Goal: Complete application form: Complete application form

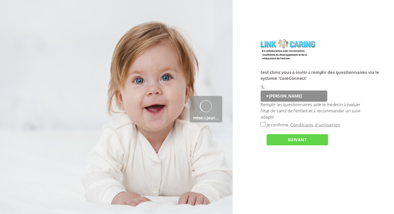
click at [263, 124] on input "Je confirme" at bounding box center [262, 124] width 5 height 4
checkbox input "true"
click at [277, 137] on input "SUIVANT" at bounding box center [296, 139] width 61 height 11
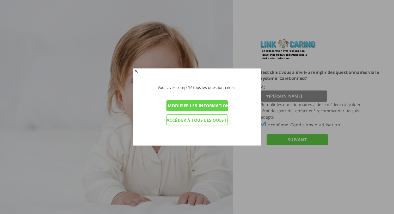
click at [206, 108] on input "Modifier les informations du personnel éducatif" at bounding box center [196, 105] width 61 height 11
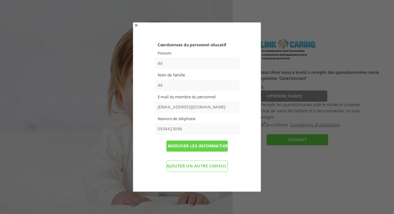
drag, startPoint x: 198, startPoint y: 108, endPoint x: 158, endPoint y: 107, distance: 40.9
click at [158, 107] on input "d1g@yopmail.com" at bounding box center [196, 107] width 85 height 11
type input "4gadip@gmail.com"
drag, startPoint x: 201, startPoint y: 130, endPoint x: 145, endPoint y: 128, distance: 56.0
click at [145, 128] on div "Coordonnées du personnel éducatif Prénom dd Nom de famille dd E-mail du membre …" at bounding box center [197, 108] width 107 height 133
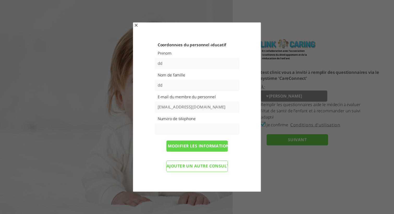
click at [246, 166] on div "Coordonnées du personnel éducatif Prénom dd Nom de famille dd E-mail du membre …" at bounding box center [197, 108] width 107 height 133
click at [208, 146] on input "Modifier les informations et renvoyer les questionnaires" at bounding box center [196, 146] width 61 height 11
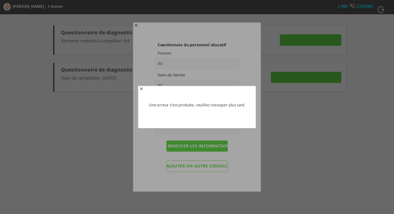
type input "Détails"
type input "VOIR LES RÉPONSES"
type input "ENVOYER MAINTENANT"
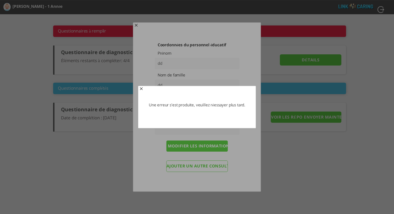
click at [142, 90] on span "button" at bounding box center [141, 89] width 4 height 4
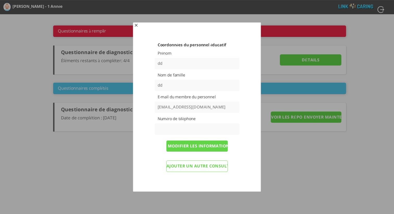
click at [136, 26] on span "button" at bounding box center [136, 26] width 4 height 4
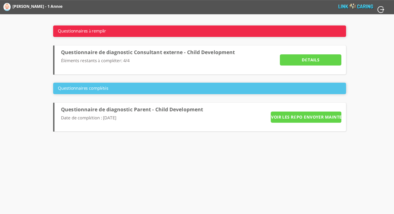
click at [314, 62] on input "Détails" at bounding box center [310, 59] width 61 height 11
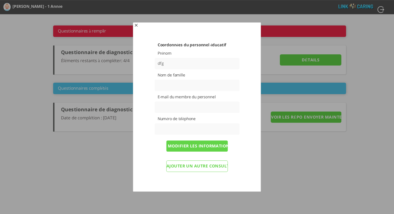
type input "dfg"
click at [200, 85] on input "text" at bounding box center [196, 85] width 85 height 11
type input "fg"
click at [242, 95] on div "Coordonnées du personnel éducatif Prénom dfg Nom de famille fg E-mail du membre…" at bounding box center [197, 108] width 107 height 133
click at [202, 105] on input "text" at bounding box center [196, 107] width 85 height 11
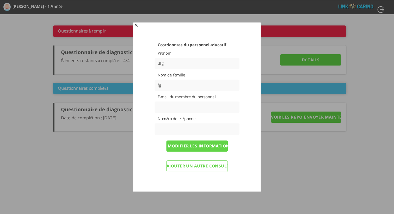
paste input "jihakin962@lespedia.com"
type input "jihakin962@lespedia.com"
click at [237, 133] on input "text" at bounding box center [196, 128] width 85 height 11
click at [245, 142] on div "Coordonnées du personnel éducatif Prénom dfg Nom de famille fg E-mail du membre…" at bounding box center [197, 108] width 107 height 133
click at [196, 148] on input "Modifier les informations et renvoyer les questionnaires" at bounding box center [196, 146] width 61 height 11
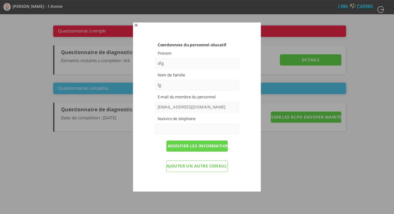
click at [197, 146] on input "Modifier les informations et renvoyer les questionnaires" at bounding box center [196, 146] width 61 height 11
click at [237, 148] on div "Coordonnées du personnel éducatif Prénom dfg Nom de famille fg E-mail du membre…" at bounding box center [197, 108] width 107 height 133
click at [197, 169] on input "Ajouter un autre consultant externe" at bounding box center [196, 166] width 61 height 11
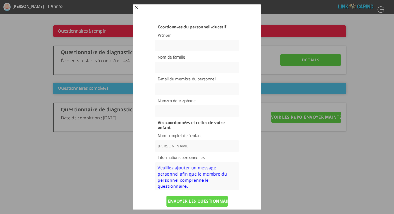
click at [187, 48] on input "text" at bounding box center [196, 45] width 85 height 11
type input "f"
click at [163, 60] on div "Coordonnées du personnel éducatif Prénom f Nom de famille E-mail du membre du p…" at bounding box center [197, 117] width 107 height 186
click at [164, 64] on input "text" at bounding box center [196, 67] width 85 height 11
type input "f"
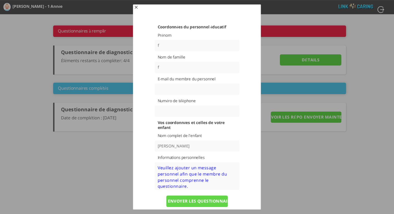
click at [166, 88] on input "text" at bounding box center [196, 89] width 85 height 11
paste input "jihakin962@lespedia.com"
type input "jihakin962@lespedia.com"
click at [242, 164] on div "Vos coordonnées et celles de votre enfant Nom complet de l’enfant יוסי Informat…" at bounding box center [197, 155] width 107 height 70
click at [219, 202] on input "ENVOYER LES QUESTIONNAIRES" at bounding box center [196, 201] width 61 height 11
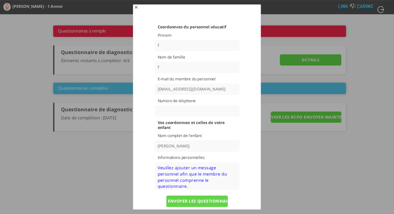
click at [192, 177] on textarea at bounding box center [196, 177] width 85 height 28
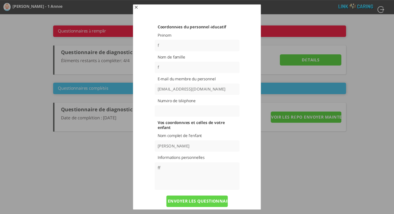
type textarea "ff"
click at [194, 204] on input "ENVOYER LES QUESTIONNAIRES" at bounding box center [196, 201] width 61 height 11
click at [199, 200] on input "ENVOYER LES QUESTIONNAIRES" at bounding box center [196, 201] width 61 height 11
click at [190, 111] on input "text" at bounding box center [196, 110] width 85 height 11
click at [206, 200] on input "ENVOYER LES QUESTIONNAIRES" at bounding box center [196, 201] width 61 height 11
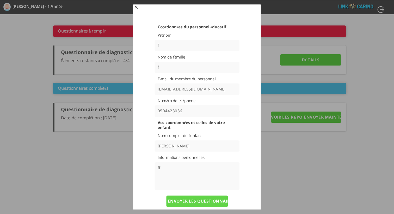
click at [204, 112] on input "0504423086" at bounding box center [196, 110] width 85 height 11
type input "4423086"
drag, startPoint x: 187, startPoint y: 111, endPoint x: 131, endPoint y: 113, distance: 55.8
click at [131, 14] on body "Calculateur de l’échelle de développement THIS יוסי - 1 Année q - 1 Année w - 2…" at bounding box center [197, 7] width 394 height 14
click at [246, 149] on div "Vos coordonnées et celles de votre enfant Nom complet de l’enfant יוסי Informat…" at bounding box center [197, 155] width 107 height 70
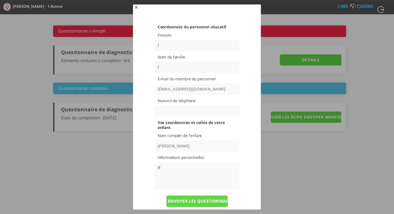
click at [200, 198] on input "ENVOYER LES QUESTIONNAIRES" at bounding box center [196, 201] width 61 height 11
click at [200, 202] on input "ENVOYER LES QUESTIONNAIRES" at bounding box center [196, 201] width 61 height 11
click at [136, 8] on span "button" at bounding box center [136, 8] width 4 height 4
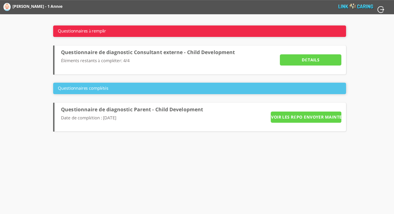
click at [381, 8] on input "button" at bounding box center [381, 10] width 8 height 8
type input "OUI"
type input "NON"
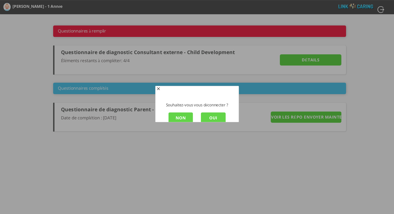
scroll to position [1, 0]
click at [210, 118] on input "OUI" at bounding box center [213, 117] width 25 height 11
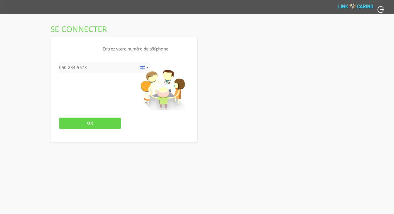
click at [93, 69] on input "tel" at bounding box center [104, 67] width 91 height 11
type input "0504423086"
click at [99, 124] on input "OK" at bounding box center [89, 123] width 61 height 11
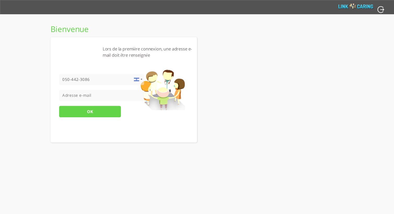
click at [95, 98] on input "tel" at bounding box center [101, 95] width 85 height 11
paste input "jihakin962@lespedia.com"
type input "jihakin962@lespedia.com"
click at [94, 112] on input "OK" at bounding box center [89, 111] width 61 height 11
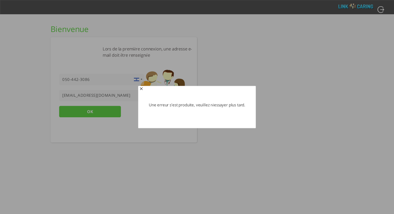
click at [141, 89] on span "button" at bounding box center [141, 89] width 4 height 4
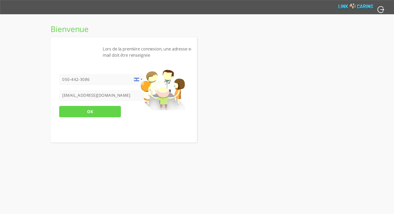
drag, startPoint x: 111, startPoint y: 96, endPoint x: 35, endPoint y: 94, distance: 75.6
click at [35, 14] on html "Calculateur de l’échelle de développement THIS יוסי - 1 Année q - 1 Année w - 2…" at bounding box center [197, 7] width 394 height 14
click at [142, 78] on div at bounding box center [136, 79] width 13 height 11
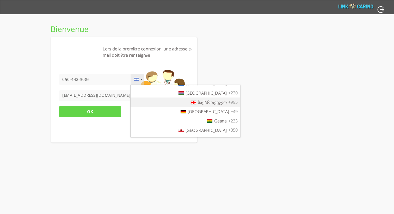
scroll to position [734, 0]
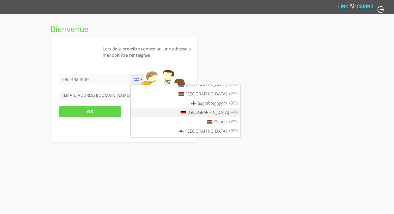
click at [207, 115] on span "Deutschland" at bounding box center [208, 113] width 41 height 6
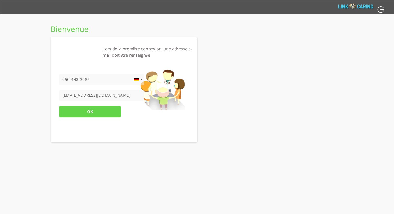
drag, startPoint x: 95, startPoint y: 81, endPoint x: 47, endPoint y: 79, distance: 47.2
click at [47, 14] on html "Calculateur de l’échelle de développement THIS יוסי - 1 Année q - 1 Année w - 2…" at bounding box center [197, 7] width 394 height 14
click at [95, 112] on input "OK" at bounding box center [89, 111] width 61 height 11
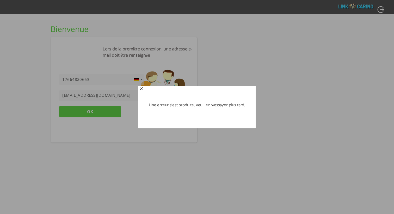
click at [124, 74] on div at bounding box center [197, 107] width 394 height 214
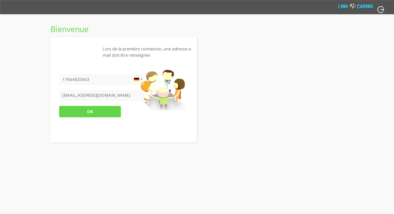
click at [62, 79] on input "17664820663" at bounding box center [101, 79] width 85 height 11
click at [95, 115] on input "OK" at bounding box center [89, 111] width 61 height 11
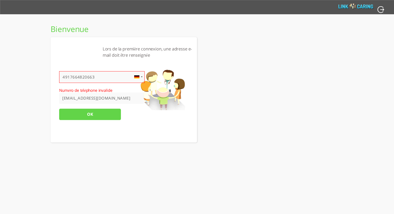
drag, startPoint x: 68, startPoint y: 77, endPoint x: 56, endPoint y: 77, distance: 12.3
click at [56, 77] on div "Lors de la première connexion, une adresse e-mail doit être renseignée United S…" at bounding box center [124, 89] width 146 height 105
type input "17664820663"
click at [156, 123] on div "Lors de la première connexion, une adresse e-mail doit être renseignée United S…" at bounding box center [124, 89] width 146 height 105
click at [107, 117] on input "OK" at bounding box center [89, 114] width 61 height 11
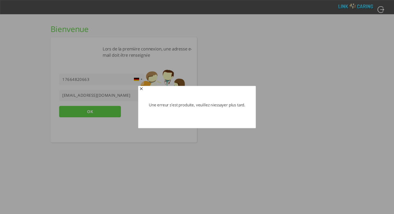
click at [142, 89] on span "button" at bounding box center [141, 89] width 4 height 4
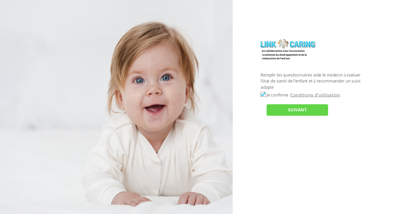
checkbox input "true"
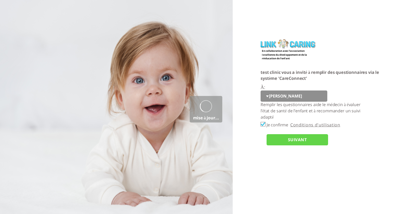
click at [275, 98] on select "[PERSON_NAME]" at bounding box center [293, 96] width 67 height 11
select select "0PsuadfwXQsDy%2FGyI6iwsw%3D%3D"
click at [260, 91] on select "[PERSON_NAME]" at bounding box center [293, 96] width 67 height 11
click at [294, 138] on input "SUIVANT" at bounding box center [296, 139] width 61 height 11
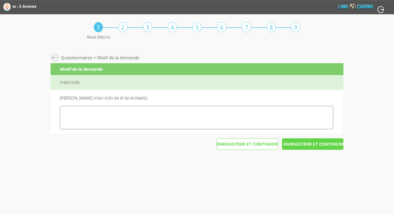
click at [173, 52] on html "Calculateur de l’échelle de développement THIS w - 2 Années [PERSON_NAME] - 1 A…" at bounding box center [197, 26] width 394 height 52
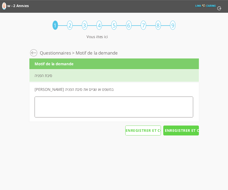
click at [113, 107] on textarea at bounding box center [114, 106] width 159 height 21
type textarea "ע"
type textarea "d"
click at [184, 131] on input "Enregistrer et continuer" at bounding box center [182, 130] width 36 height 10
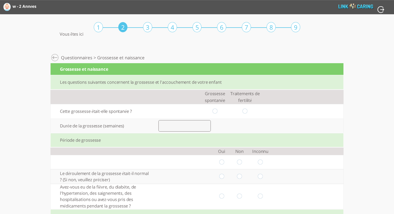
click at [213, 112] on input "radio" at bounding box center [214, 111] width 5 height 5
radio input "true"
click at [203, 126] on input "number" at bounding box center [184, 125] width 52 height 11
type input "33"
click at [223, 163] on input "radio" at bounding box center [221, 162] width 5 height 5
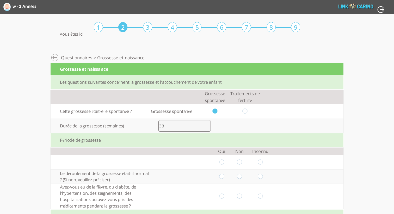
radio input "true"
click at [223, 177] on input "radio" at bounding box center [221, 176] width 5 height 5
radio input "true"
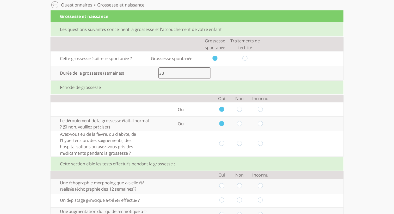
scroll to position [57, 0]
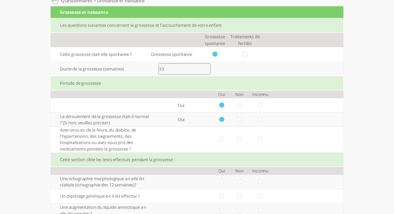
click at [223, 139] on input "radio" at bounding box center [221, 139] width 5 height 5
radio input "true"
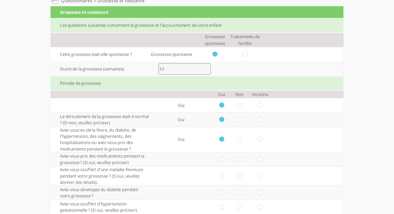
click at [223, 163] on td at bounding box center [222, 159] width 18 height 14
click at [221, 161] on input "radio" at bounding box center [221, 159] width 5 height 5
radio input "true"
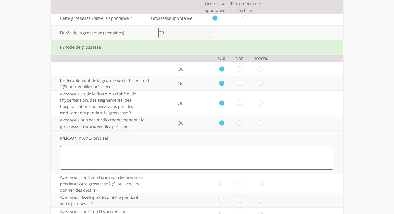
scroll to position [95, 0]
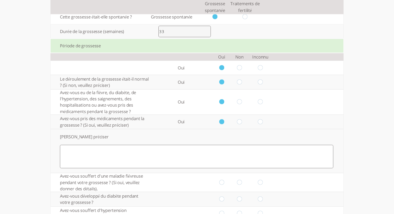
drag, startPoint x: 223, startPoint y: 183, endPoint x: 222, endPoint y: 188, distance: 5.8
click at [223, 183] on input "radio" at bounding box center [221, 182] width 5 height 5
radio input "true"
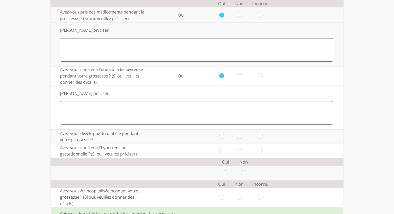
scroll to position [205, 0]
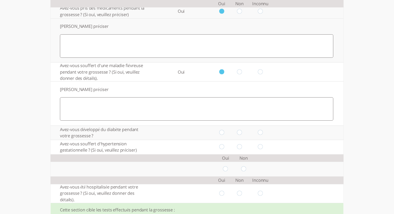
click at [263, 134] on td at bounding box center [260, 133] width 24 height 14
click at [260, 134] on input "radio" at bounding box center [260, 132] width 5 height 5
radio input "true"
click at [261, 148] on input "radio" at bounding box center [260, 147] width 5 height 5
radio input "true"
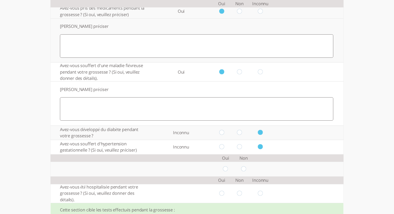
click at [244, 167] on td at bounding box center [243, 169] width 18 height 14
click at [244, 169] on input "radio" at bounding box center [243, 169] width 5 height 5
radio input "true"
click at [240, 194] on input "radio" at bounding box center [239, 193] width 5 height 5
radio input "true"
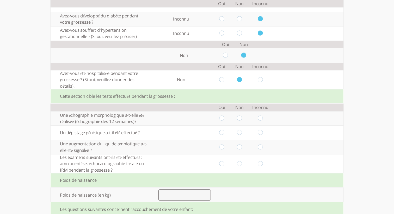
scroll to position [319, 0]
click at [224, 120] on input "radio" at bounding box center [221, 118] width 5 height 5
radio input "true"
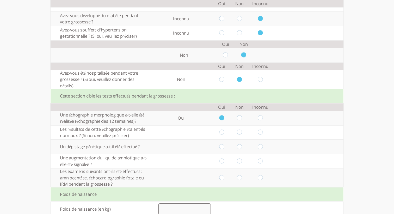
click at [239, 133] on input "radio" at bounding box center [239, 132] width 5 height 5
radio input "true"
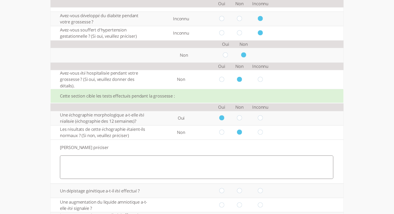
click at [242, 191] on td at bounding box center [240, 191] width 18 height 14
click at [258, 193] on input "radio" at bounding box center [260, 190] width 5 height 5
radio input "true"
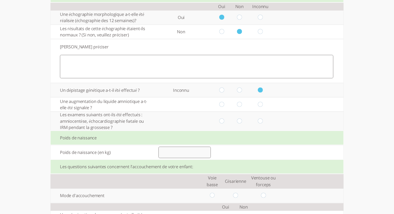
scroll to position [426, 0]
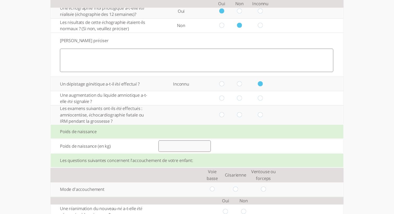
click at [238, 116] on input "radio" at bounding box center [239, 115] width 5 height 5
radio input "true"
click at [239, 101] on input "radio" at bounding box center [239, 98] width 5 height 5
radio input "true"
click at [179, 149] on input "number" at bounding box center [184, 146] width 52 height 11
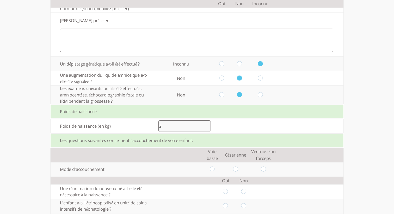
scroll to position [456, 0]
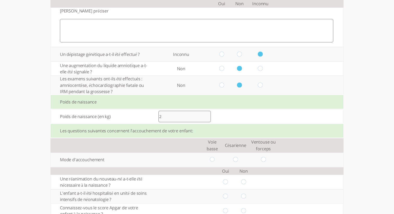
type input "2"
drag, startPoint x: 211, startPoint y: 161, endPoint x: 225, endPoint y: 161, distance: 14.6
click at [214, 160] on input "radio" at bounding box center [212, 159] width 5 height 5
radio input "true"
click at [228, 182] on input "radio" at bounding box center [225, 182] width 5 height 5
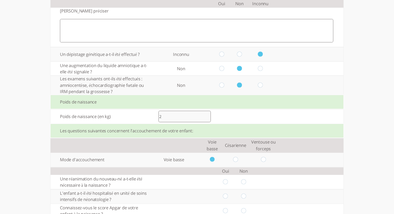
radio input "true"
click at [227, 198] on input "radio" at bounding box center [225, 196] width 5 height 5
radio input "true"
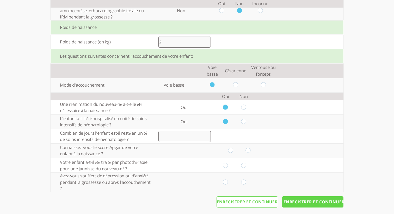
scroll to position [537, 0]
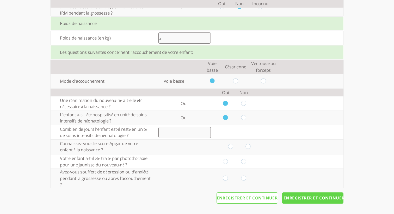
drag, startPoint x: 243, startPoint y: 117, endPoint x: 242, endPoint y: 147, distance: 29.7
click at [243, 117] on input "radio" at bounding box center [243, 117] width 5 height 5
radio input "true"
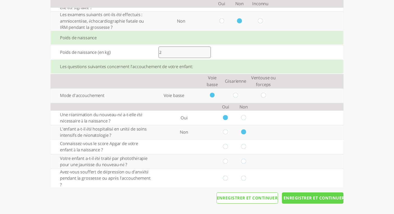
drag, startPoint x: 244, startPoint y: 146, endPoint x: 243, endPoint y: 158, distance: 12.0
click at [244, 146] on input "radio" at bounding box center [243, 146] width 5 height 5
radio input "true"
drag, startPoint x: 243, startPoint y: 160, endPoint x: 243, endPoint y: 163, distance: 2.9
click at [244, 160] on input "radio" at bounding box center [243, 161] width 5 height 5
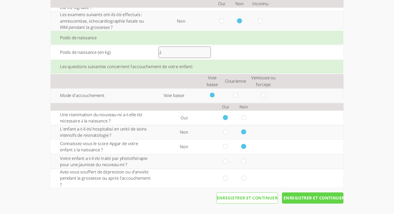
radio input "true"
click at [226, 162] on input "radio" at bounding box center [225, 161] width 5 height 5
radio input "true"
click at [227, 177] on input "radio" at bounding box center [225, 178] width 5 height 5
radio input "true"
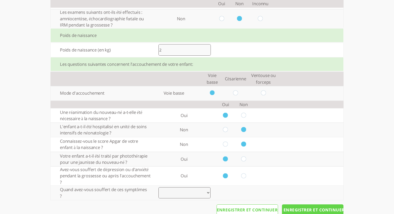
click at [203, 195] on select "Enceinte Post-partum Grossesse et post-partum Autre" at bounding box center [184, 193] width 52 height 11
select select "3"
click at [158, 190] on select "Enceinte Post-partum Grossesse et post-partum Autre" at bounding box center [184, 193] width 52 height 11
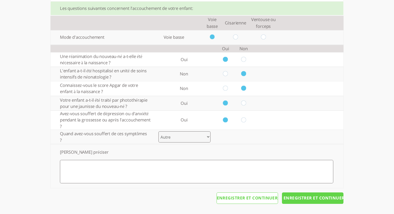
scroll to position [581, 0]
click at [292, 199] on input "Enregistrer et continuer" at bounding box center [312, 198] width 61 height 11
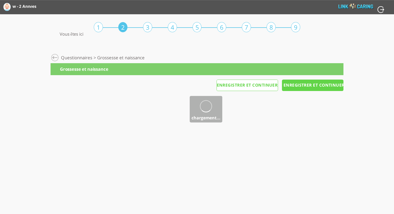
scroll to position [0, 0]
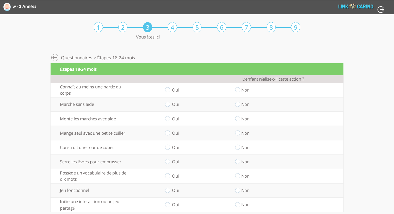
drag, startPoint x: 238, startPoint y: 90, endPoint x: 234, endPoint y: 102, distance: 13.3
click at [238, 90] on input "radio" at bounding box center [237, 90] width 5 height 5
radio input "true"
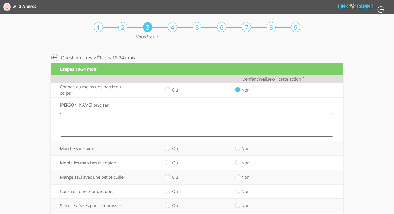
drag, startPoint x: 167, startPoint y: 90, endPoint x: 170, endPoint y: 110, distance: 20.3
click at [167, 90] on input "radio" at bounding box center [167, 90] width 5 height 5
radio input "true"
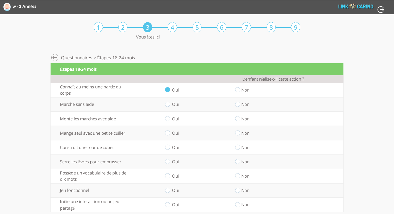
drag, startPoint x: 169, startPoint y: 104, endPoint x: 168, endPoint y: 111, distance: 7.6
click at [169, 104] on input "radio" at bounding box center [167, 104] width 5 height 5
radio input "true"
drag, startPoint x: 169, startPoint y: 118, endPoint x: 171, endPoint y: 122, distance: 3.9
click at [169, 118] on input "radio" at bounding box center [167, 118] width 5 height 5
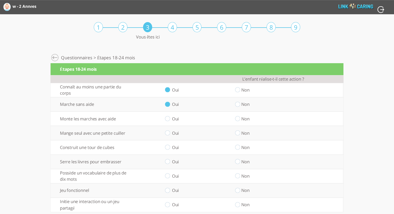
radio input "true"
click at [170, 134] on input "radio" at bounding box center [167, 132] width 5 height 5
radio input "true"
click at [169, 148] on input "radio" at bounding box center [167, 147] width 5 height 5
radio input "true"
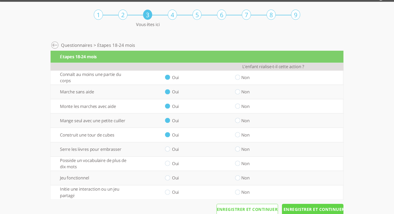
scroll to position [24, 0]
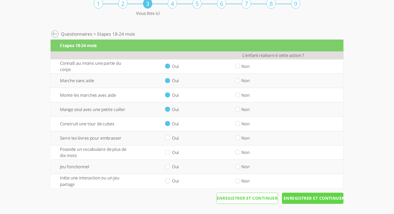
click at [167, 141] on td "Oui" at bounding box center [167, 138] width 70 height 14
click at [170, 138] on input "radio" at bounding box center [167, 138] width 5 height 5
radio input "true"
click at [169, 154] on input "radio" at bounding box center [167, 152] width 5 height 5
radio input "true"
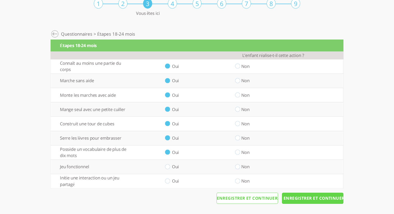
click at [170, 167] on td "Oui" at bounding box center [167, 167] width 70 height 14
click at [168, 168] on input "radio" at bounding box center [167, 166] width 5 height 5
radio input "true"
click at [169, 180] on input "radio" at bounding box center [167, 181] width 5 height 5
radio input "true"
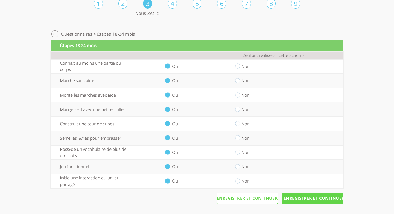
click at [295, 194] on input "Enregistrer et continuer" at bounding box center [312, 198] width 61 height 11
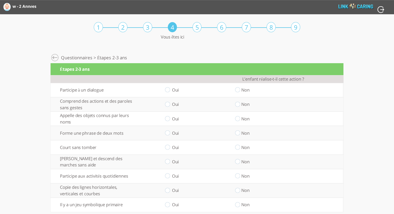
click at [167, 89] on input "radio" at bounding box center [167, 90] width 5 height 5
radio input "true"
click at [169, 105] on input "radio" at bounding box center [167, 104] width 5 height 5
radio input "true"
click at [169, 119] on input "radio" at bounding box center [167, 118] width 5 height 5
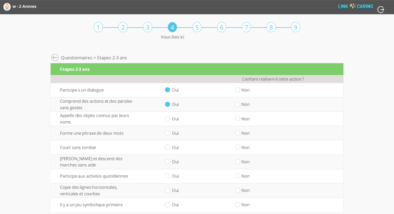
radio input "true"
click at [169, 133] on input "radio" at bounding box center [167, 132] width 5 height 5
radio input "true"
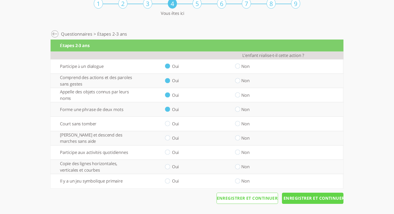
click at [167, 126] on input "radio" at bounding box center [167, 123] width 5 height 5
radio input "true"
click at [168, 139] on input "radio" at bounding box center [167, 138] width 5 height 5
radio input "true"
click at [169, 153] on input "radio" at bounding box center [167, 152] width 5 height 5
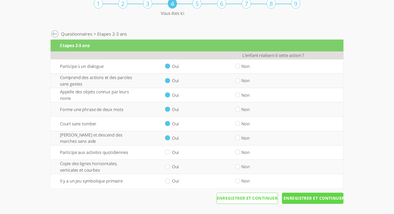
radio input "true"
click at [169, 167] on input "radio" at bounding box center [167, 166] width 5 height 5
radio input "true"
drag, startPoint x: 169, startPoint y: 180, endPoint x: 201, endPoint y: 183, distance: 31.7
click at [169, 180] on input "radio" at bounding box center [167, 181] width 5 height 5
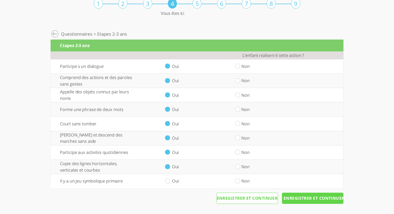
radio input "true"
click at [302, 195] on input "Enregistrer et continuer" at bounding box center [312, 198] width 61 height 11
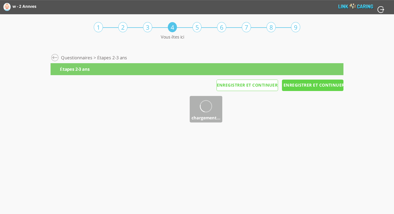
scroll to position [0, 0]
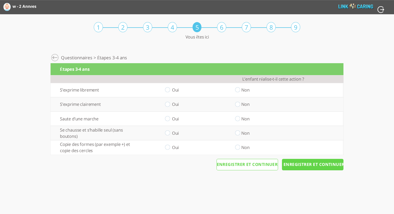
click at [167, 88] on input "radio" at bounding box center [167, 90] width 5 height 5
radio input "true"
click at [169, 104] on input "radio" at bounding box center [167, 104] width 5 height 5
radio input "true"
click at [169, 118] on input "radio" at bounding box center [167, 118] width 5 height 5
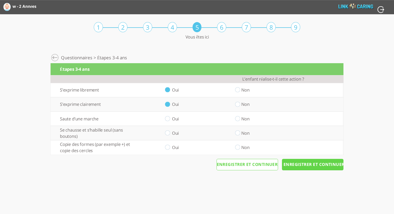
radio input "true"
drag, startPoint x: 167, startPoint y: 132, endPoint x: 169, endPoint y: 136, distance: 4.7
click at [167, 132] on input "radio" at bounding box center [167, 132] width 5 height 5
radio input "true"
drag, startPoint x: 168, startPoint y: 146, endPoint x: 252, endPoint y: 157, distance: 84.0
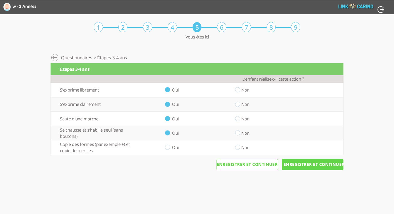
click at [170, 146] on input "radio" at bounding box center [167, 147] width 5 height 5
radio input "true"
click at [307, 167] on input "Enregistrer et continuer" at bounding box center [312, 164] width 61 height 11
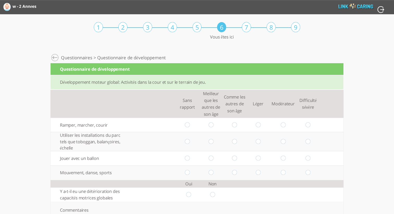
click at [210, 125] on input "radio" at bounding box center [210, 124] width 5 height 5
radio input "true"
click at [235, 142] on input "radio" at bounding box center [234, 141] width 5 height 5
radio input "true"
drag, startPoint x: 257, startPoint y: 160, endPoint x: 259, endPoint y: 162, distance: 3.3
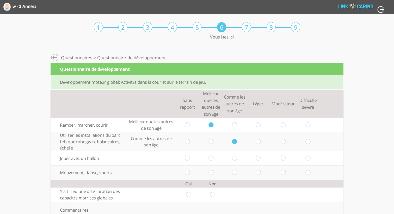
click at [257, 160] on input "radio" at bounding box center [258, 158] width 5 height 5
radio input "true"
click at [284, 174] on input "radio" at bounding box center [283, 172] width 5 height 5
radio input "true"
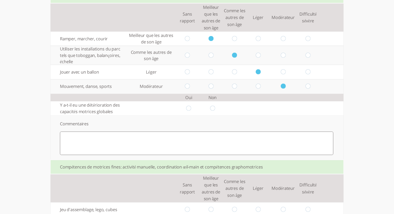
scroll to position [87, 0]
click at [216, 108] on td at bounding box center [213, 108] width 24 height 14
click at [213, 108] on input "radio" at bounding box center [212, 107] width 5 height 5
radio input "true"
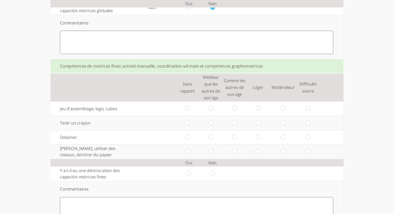
scroll to position [188, 0]
click at [307, 108] on input "radio" at bounding box center [308, 108] width 5 height 5
radio input "true"
click at [283, 123] on input "radio" at bounding box center [283, 122] width 5 height 5
radio input "true"
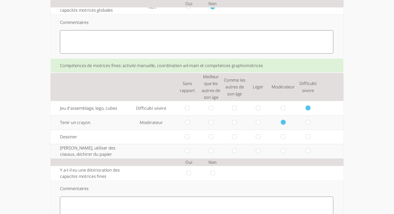
click at [258, 138] on input "radio" at bounding box center [258, 136] width 5 height 5
radio input "true"
click at [236, 152] on input "radio" at bounding box center [234, 151] width 5 height 5
radio input "true"
click at [215, 174] on td at bounding box center [213, 173] width 24 height 14
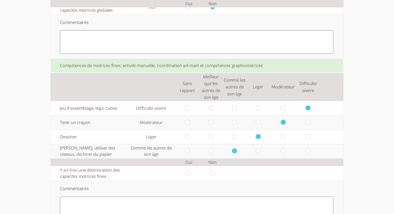
drag, startPoint x: 213, startPoint y: 174, endPoint x: 229, endPoint y: 172, distance: 16.3
click at [213, 174] on input "radio" at bounding box center [212, 173] width 5 height 5
radio input "true"
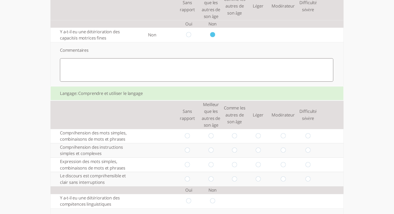
scroll to position [337, 0]
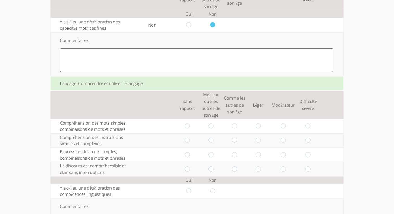
drag, startPoint x: 189, startPoint y: 130, endPoint x: 197, endPoint y: 138, distance: 11.6
click at [189, 129] on input "radio" at bounding box center [187, 126] width 5 height 5
radio input "true"
drag, startPoint x: 215, startPoint y: 147, endPoint x: 210, endPoint y: 148, distance: 4.3
click at [212, 147] on td at bounding box center [211, 141] width 24 height 14
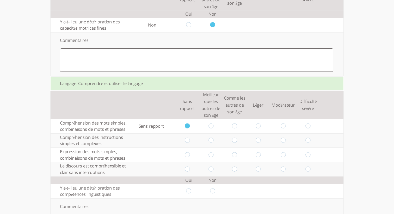
drag, startPoint x: 211, startPoint y: 148, endPoint x: 228, endPoint y: 160, distance: 20.8
click at [211, 144] on input "radio" at bounding box center [210, 140] width 5 height 5
radio input "true"
drag, startPoint x: 236, startPoint y: 161, endPoint x: 236, endPoint y: 169, distance: 7.6
click at [236, 158] on input "radio" at bounding box center [234, 154] width 5 height 5
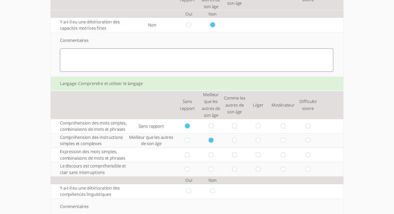
radio input "true"
click at [257, 172] on input "radio" at bounding box center [258, 169] width 5 height 5
radio input "true"
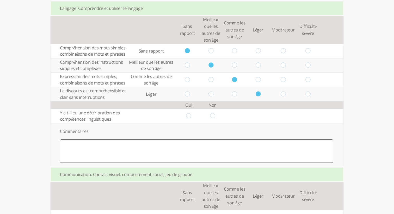
scroll to position [433, 0]
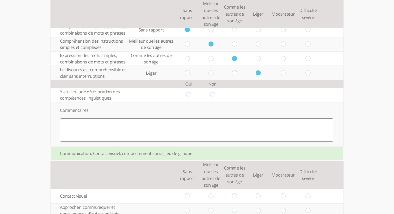
click at [211, 98] on input "radio" at bounding box center [212, 94] width 5 height 5
radio input "true"
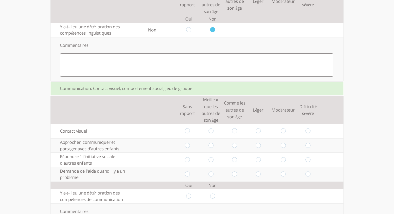
scroll to position [502, 0]
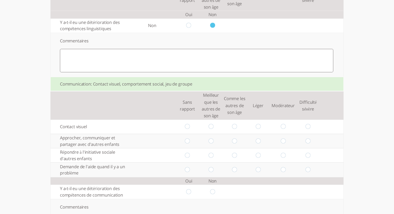
click at [211, 130] on input "radio" at bounding box center [210, 126] width 5 height 5
radio input "true"
click at [212, 144] on input "radio" at bounding box center [210, 141] width 5 height 5
radio input "true"
drag, startPoint x: 309, startPoint y: 162, endPoint x: 293, endPoint y: 172, distance: 18.0
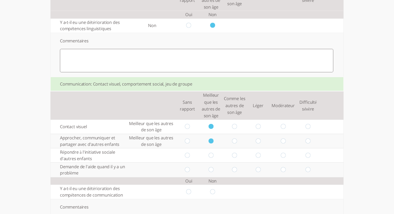
click at [309, 158] on input "radio" at bounding box center [308, 155] width 5 height 5
radio input "true"
click at [284, 173] on input "radio" at bounding box center [283, 169] width 5 height 5
radio input "true"
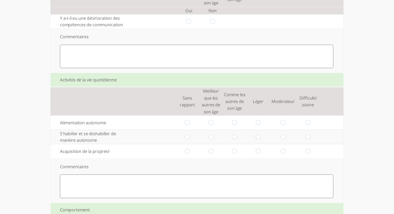
scroll to position [674, 0]
drag, startPoint x: 212, startPoint y: 129, endPoint x: 214, endPoint y: 136, distance: 7.3
click at [213, 124] on input "radio" at bounding box center [210, 121] width 5 height 5
radio input "true"
drag, startPoint x: 211, startPoint y: 145, endPoint x: 214, endPoint y: 147, distance: 3.4
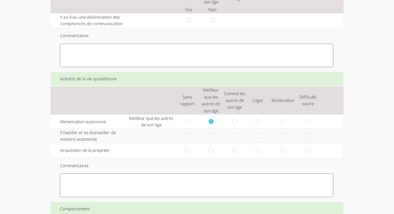
click at [211, 139] on input "radio" at bounding box center [210, 135] width 5 height 5
radio input "true"
click at [236, 156] on td at bounding box center [235, 150] width 24 height 14
click at [234, 153] on input "radio" at bounding box center [234, 150] width 5 height 5
radio input "true"
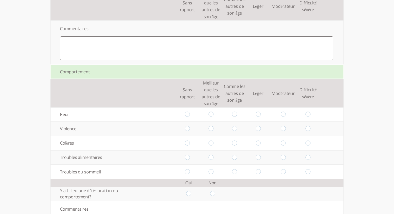
scroll to position [818, 0]
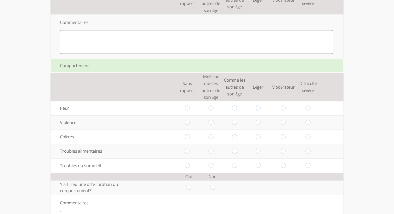
click at [211, 111] on input "radio" at bounding box center [210, 108] width 5 height 5
radio input "true"
drag, startPoint x: 235, startPoint y: 130, endPoint x: 257, endPoint y: 140, distance: 24.6
click at [238, 130] on td at bounding box center [235, 123] width 24 height 14
drag, startPoint x: 233, startPoint y: 130, endPoint x: 236, endPoint y: 133, distance: 4.1
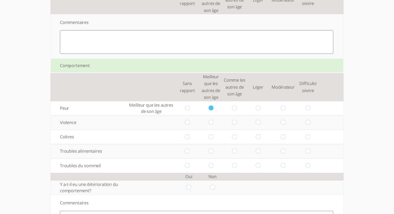
click at [234, 126] on input "radio" at bounding box center [234, 122] width 5 height 5
radio input "true"
drag, startPoint x: 257, startPoint y: 145, endPoint x: 269, endPoint y: 151, distance: 13.6
click at [257, 140] on input "radio" at bounding box center [258, 136] width 5 height 5
radio input "true"
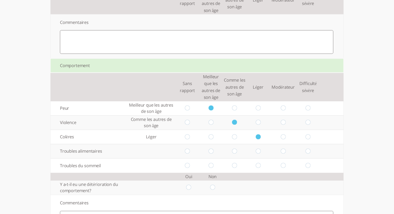
drag, startPoint x: 282, startPoint y: 159, endPoint x: 296, endPoint y: 164, distance: 15.2
click at [282, 154] on input "radio" at bounding box center [283, 151] width 5 height 5
radio input "true"
click at [309, 169] on input "radio" at bounding box center [308, 165] width 5 height 5
radio input "true"
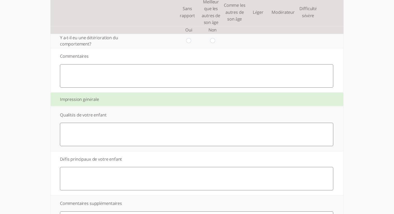
scroll to position [981, 0]
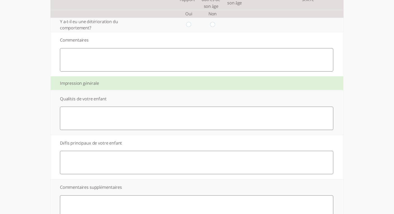
click at [215, 28] on input "radio" at bounding box center [212, 24] width 5 height 5
radio input "true"
click at [171, 129] on textarea at bounding box center [196, 117] width 273 height 23
type textarea "f"
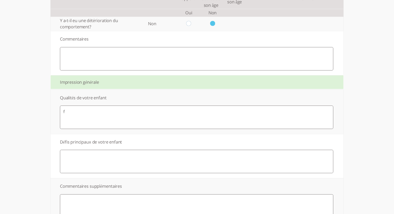
click at [161, 164] on textarea at bounding box center [196, 161] width 273 height 23
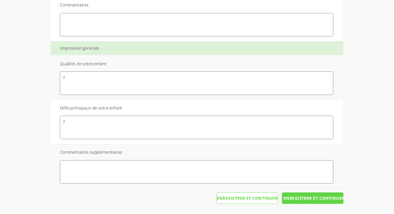
scroll to position [1025, 0]
type textarea "f"
drag, startPoint x: 141, startPoint y: 164, endPoint x: 156, endPoint y: 168, distance: 15.2
click at [142, 164] on textarea at bounding box center [196, 171] width 273 height 23
type textarea "f"
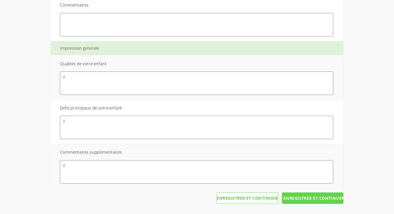
click at [296, 202] on input "Enregistrer et continuer" at bounding box center [312, 198] width 61 height 11
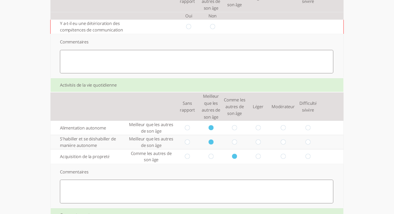
scroll to position [662, 0]
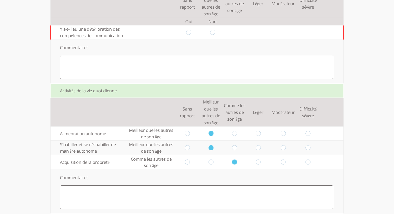
click at [214, 35] on input "radio" at bounding box center [212, 32] width 5 height 5
radio input "true"
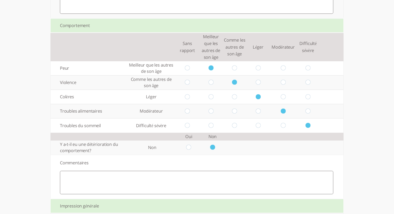
scroll to position [1025, 0]
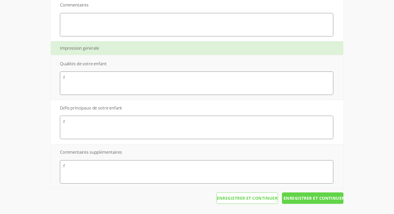
click at [304, 203] on input "Enregistrer et continuer" at bounding box center [312, 198] width 61 height 11
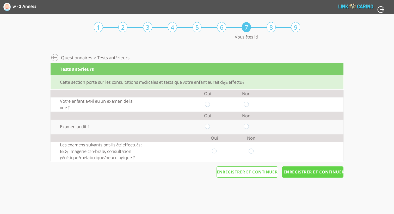
drag, startPoint x: 207, startPoint y: 105, endPoint x: 238, endPoint y: 118, distance: 33.4
click at [207, 105] on input "radio" at bounding box center [207, 104] width 5 height 5
radio input "true"
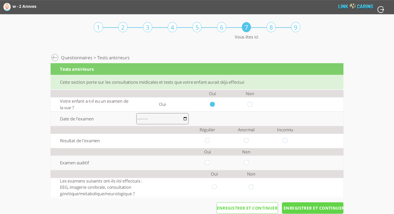
click at [250, 105] on input "radio" at bounding box center [249, 104] width 5 height 5
radio input "true"
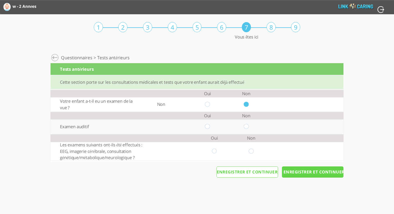
click at [246, 125] on input "radio" at bounding box center [246, 126] width 5 height 5
radio input "true"
click at [251, 150] on input "radio" at bounding box center [251, 151] width 5 height 5
radio input "true"
click at [304, 177] on input "Enregistrer et continuer" at bounding box center [312, 172] width 61 height 11
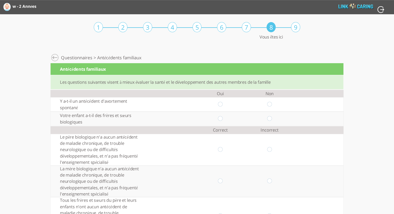
click at [220, 103] on input "radio" at bounding box center [220, 104] width 5 height 5
radio input "true"
click at [270, 117] on input "radio" at bounding box center [269, 118] width 5 height 5
radio input "true"
click at [271, 149] on input "radio" at bounding box center [269, 149] width 5 height 5
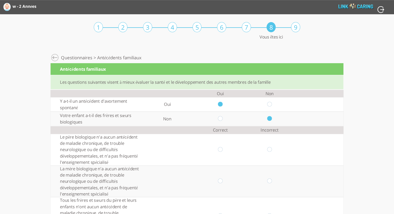
radio input "true"
click at [221, 180] on input "radio" at bounding box center [220, 181] width 5 height 5
radio input "true"
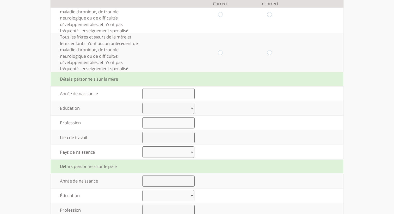
scroll to position [204, 0]
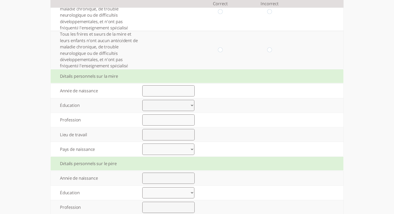
click at [160, 90] on input "number" at bounding box center [168, 90] width 52 height 11
type input "1990"
click at [175, 107] on select "Élémentaire jusqu’à 8 années d’études Lycée jusqu’à 12 années d’études Lycée fi…" at bounding box center [168, 105] width 52 height 11
select select "2"
click at [142, 100] on select "Élémentaire jusqu’à 8 années d’études Lycée jusqu’à 12 années d’études Lycée fi…" at bounding box center [168, 105] width 52 height 11
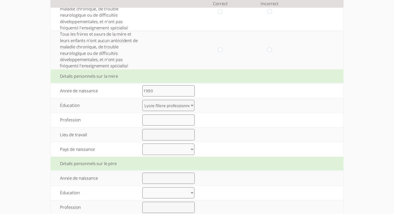
click at [174, 119] on input "text" at bounding box center [168, 120] width 52 height 11
type input "xvfv"
click at [152, 135] on input "text" at bounding box center [168, 134] width 52 height 11
type input "sdd"
click at [151, 150] on select "[GEOGRAPHIC_DATA] [GEOGRAPHIC_DATA] [GEOGRAPHIC_DATA] [GEOGRAPHIC_DATA] [GEOGRA…" at bounding box center [168, 149] width 52 height 11
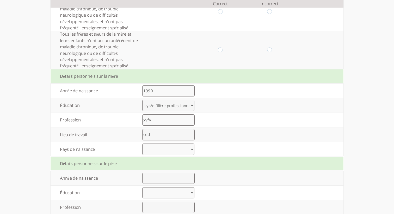
select select "30"
click at [142, 144] on select "[GEOGRAPHIC_DATA] [GEOGRAPHIC_DATA] [GEOGRAPHIC_DATA] [GEOGRAPHIC_DATA] [GEOGRA…" at bounding box center [168, 149] width 52 height 11
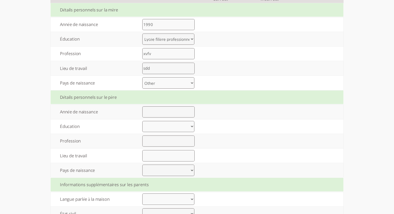
scroll to position [272, 0]
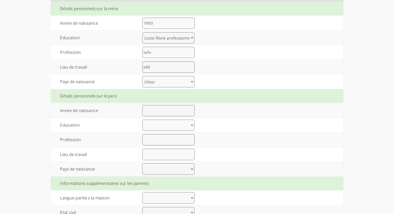
click at [165, 83] on select "[GEOGRAPHIC_DATA] [GEOGRAPHIC_DATA] [GEOGRAPHIC_DATA] [GEOGRAPHIC_DATA] [GEOGRA…" at bounding box center [168, 81] width 52 height 11
click at [142, 77] on select "[GEOGRAPHIC_DATA] [GEOGRAPHIC_DATA] [GEOGRAPHIC_DATA] [GEOGRAPHIC_DATA] [GEOGRA…" at bounding box center [168, 81] width 52 height 11
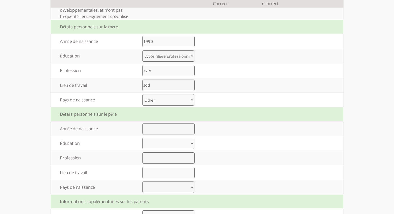
scroll to position [246, 0]
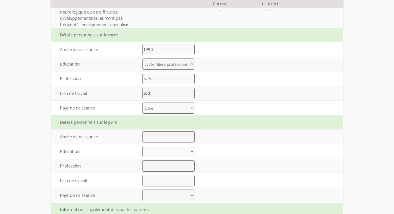
click at [159, 140] on input "number" at bounding box center [168, 137] width 52 height 11
type input "1"
type input "9"
type input "1990"
click at [161, 154] on select "Élémentaire jusqu’à 8 années d’études Lycée jusqu’à 12 années d’études Lycée fi…" at bounding box center [168, 151] width 52 height 11
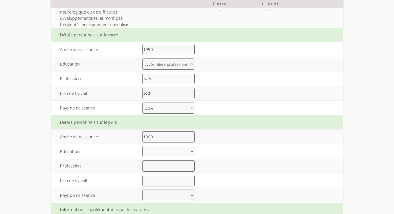
select select "2"
click at [142, 147] on select "Élémentaire jusqu’à 8 années d’études Lycée jusqu’à 12 années d’études Lycée fi…" at bounding box center [168, 151] width 52 height 11
click at [162, 168] on input "text" at bounding box center [168, 166] width 52 height 11
type input "ח"
click at [162, 181] on input "text" at bounding box center [168, 180] width 52 height 11
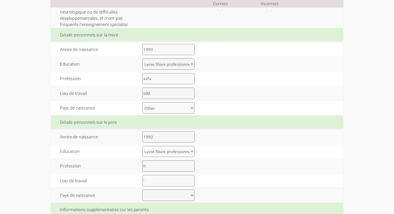
type input "י"
drag, startPoint x: 162, startPoint y: 165, endPoint x: 136, endPoint y: 166, distance: 25.5
click at [136, 166] on td "ח" at bounding box center [168, 166] width 66 height 14
type input "a"
click at [152, 179] on input "י" at bounding box center [168, 180] width 52 height 11
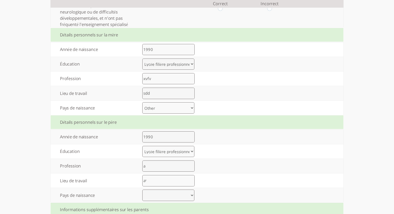
drag, startPoint x: 152, startPoint y: 179, endPoint x: 137, endPoint y: 180, distance: 15.4
click at [136, 179] on td "aי" at bounding box center [168, 181] width 66 height 14
drag, startPoint x: 165, startPoint y: 185, endPoint x: 131, endPoint y: 181, distance: 33.8
click at [131, 180] on tr "Lieu de travail aי" at bounding box center [197, 181] width 293 height 14
type input "a"
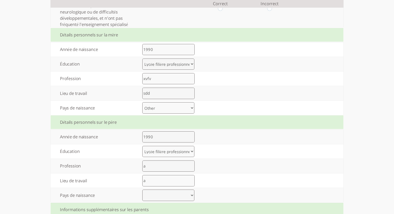
click at [150, 193] on select "[GEOGRAPHIC_DATA] [GEOGRAPHIC_DATA] [GEOGRAPHIC_DATA] [GEOGRAPHIC_DATA] [GEOGRA…" at bounding box center [168, 195] width 52 height 11
select select "29"
click at [142, 191] on select "[GEOGRAPHIC_DATA] [GEOGRAPHIC_DATA] [GEOGRAPHIC_DATA] [GEOGRAPHIC_DATA] [GEOGRA…" at bounding box center [168, 195] width 52 height 11
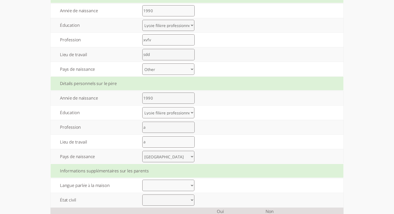
scroll to position [328, 0]
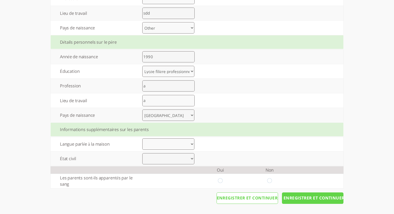
click at [164, 141] on select "Arabic Bengali Chinese Dutch English French German Gujarati Hebrew Hindi Indone…" at bounding box center [168, 144] width 52 height 11
click at [180, 145] on select "Arabic Bengali Chinese Dutch English French German Gujarati Hebrew Hindi Indone…" at bounding box center [168, 144] width 52 height 11
click at [173, 145] on select "Arabic Bengali Chinese Dutch English French German Gujarati Hebrew Hindi Indone…" at bounding box center [168, 144] width 52 height 11
select select "0"
click at [142, 139] on select "Arabic Bengali Chinese Dutch English French German Gujarati Hebrew Hindi Indone…" at bounding box center [168, 144] width 52 height 11
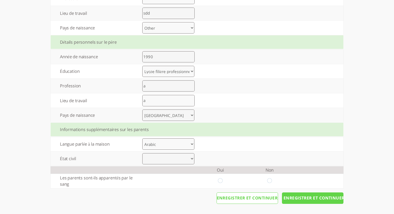
click at [170, 154] on select "Marié Divorce Autre" at bounding box center [168, 158] width 52 height 11
select select "0"
click at [142, 153] on select "Marié Divorce Autre" at bounding box center [168, 158] width 52 height 11
click at [267, 182] on td at bounding box center [269, 181] width 49 height 14
click at [271, 183] on input "radio" at bounding box center [269, 181] width 5 height 5
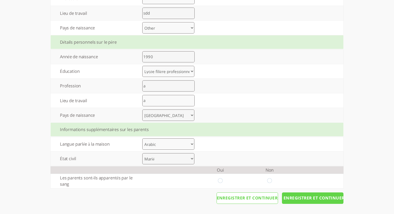
radio input "true"
click at [314, 200] on input "Enregistrer et continuer" at bounding box center [312, 198] width 61 height 11
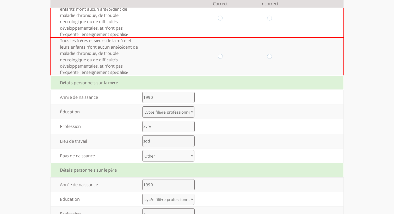
scroll to position [198, 0]
click at [221, 57] on input "radio" at bounding box center [220, 56] width 5 height 5
radio input "true"
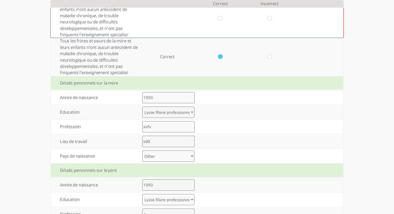
click at [271, 19] on input "radio" at bounding box center [269, 18] width 5 height 5
radio input "true"
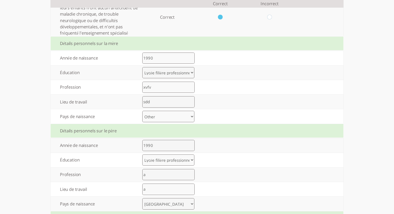
scroll to position [328, 0]
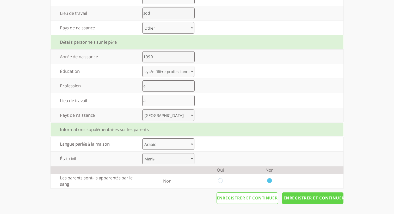
click at [311, 201] on input "Enregistrer et continuer" at bounding box center [312, 198] width 61 height 11
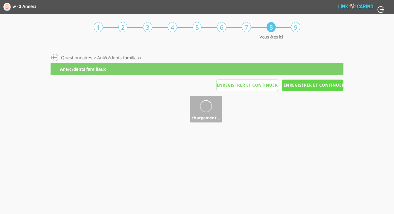
scroll to position [0, 0]
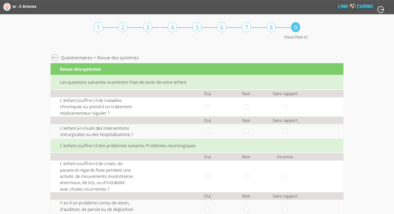
drag, startPoint x: 246, startPoint y: 106, endPoint x: 244, endPoint y: 121, distance: 15.8
click at [247, 106] on input "radio" at bounding box center [246, 106] width 5 height 5
radio input "true"
click at [246, 129] on input "radio" at bounding box center [246, 131] width 5 height 5
radio input "true"
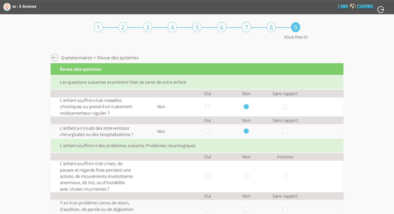
click at [287, 179] on input "radio" at bounding box center [285, 176] width 5 height 5
radio input "true"
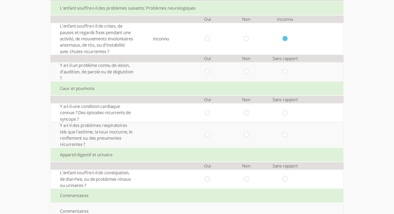
scroll to position [158, 0]
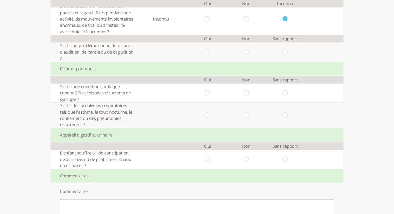
click at [285, 53] on input "radio" at bounding box center [285, 51] width 5 height 5
radio input "true"
click at [286, 93] on input "radio" at bounding box center [285, 92] width 5 height 5
radio input "true"
click at [246, 116] on input "radio" at bounding box center [246, 115] width 5 height 5
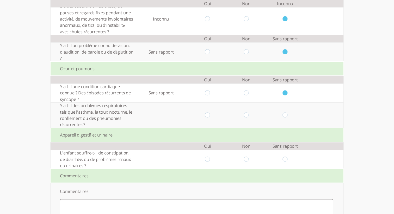
radio input "true"
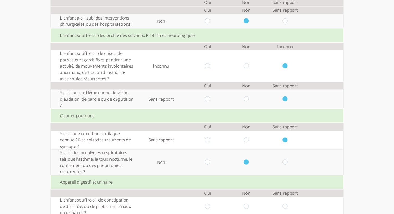
scroll to position [198, 0]
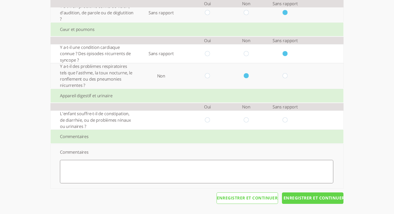
click at [248, 119] on input "radio" at bounding box center [246, 119] width 5 height 5
radio input "true"
click at [298, 199] on input "Enregistrer et continuer" at bounding box center [312, 198] width 61 height 11
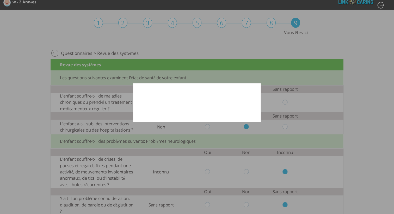
scroll to position [0, 0]
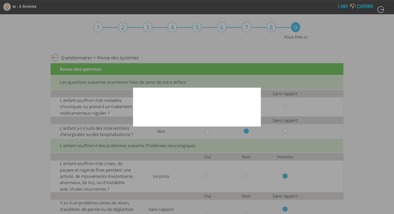
click at [343, 57] on div at bounding box center [197, 107] width 394 height 214
